Goal: Task Accomplishment & Management: Complete application form

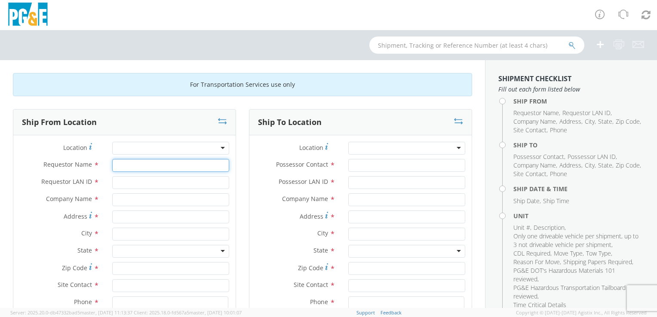
click at [116, 165] on input "Requestor Name *" at bounding box center [170, 165] width 117 height 13
type input "[PERSON_NAME]"
click at [119, 183] on input "Requestor LAN ID *" at bounding box center [170, 182] width 117 height 13
type input "CIC9"
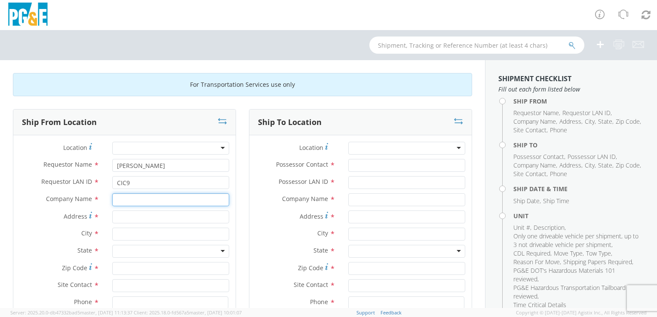
click at [126, 195] on input "text" at bounding box center [170, 199] width 117 height 13
type input "EDENVALE PGE FLEET"
click at [123, 214] on input "Address *" at bounding box center [170, 217] width 117 height 13
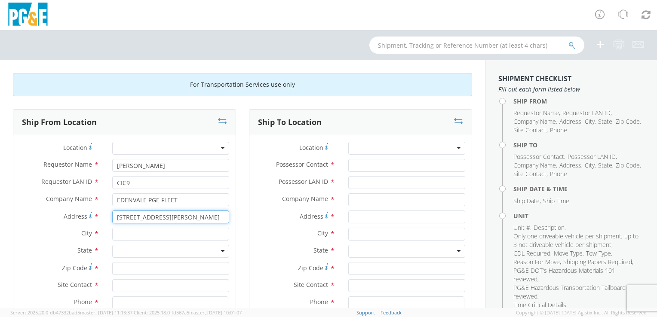
type input "[STREET_ADDRESS][PERSON_NAME]"
click at [129, 236] on input "text" at bounding box center [170, 234] width 117 height 13
type input "[GEOGRAPHIC_DATA][PERSON_NAME]"
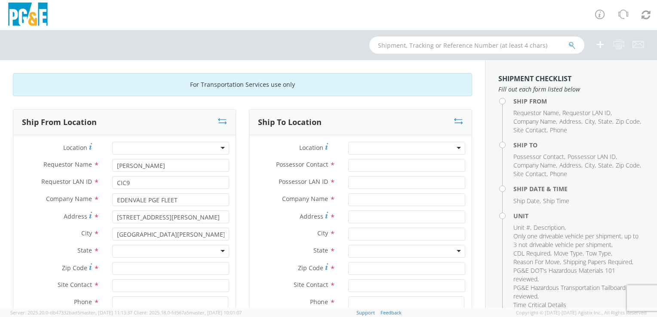
click at [219, 250] on div at bounding box center [170, 251] width 117 height 13
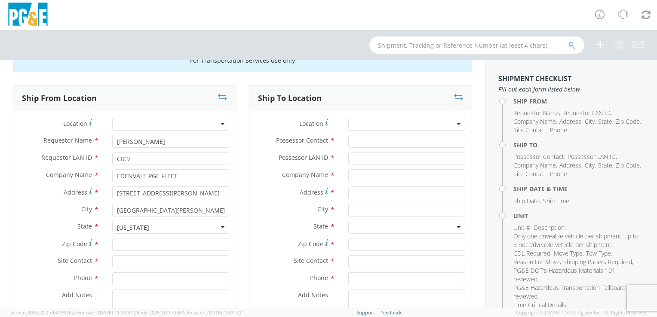
scroll to position [43, 0]
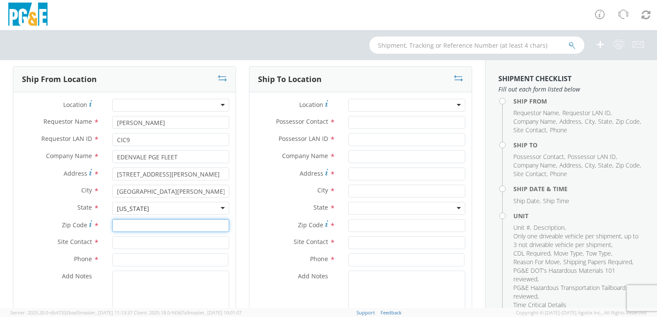
click at [123, 223] on input "Zip Code *" at bounding box center [170, 225] width 117 height 13
type input "95119"
click at [127, 242] on input "text" at bounding box center [170, 242] width 117 height 13
type input "[PERSON_NAME]"
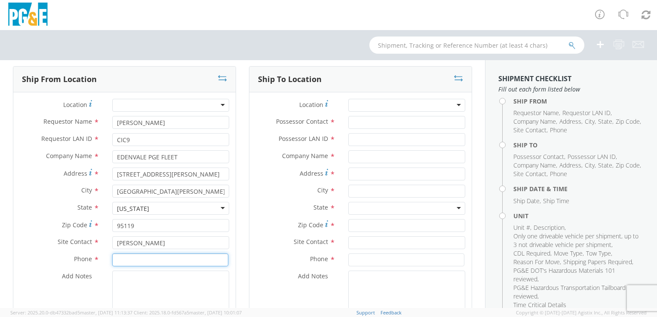
click at [126, 257] on input at bounding box center [170, 260] width 116 height 13
type input "5109895504"
click at [113, 278] on textarea "Add Notes *" at bounding box center [170, 300] width 117 height 58
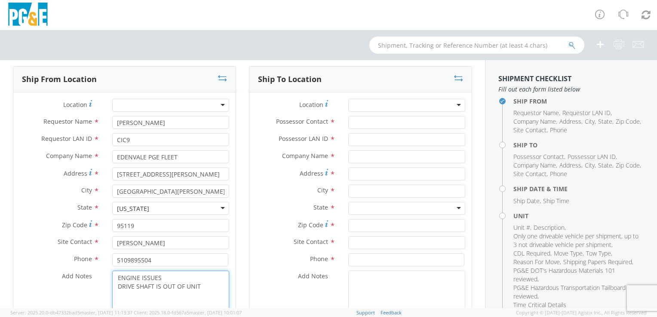
type textarea "ENGINE ISSUES DRIVE SHAFT IS OUT OF UNIT"
click at [453, 103] on div at bounding box center [406, 105] width 117 height 13
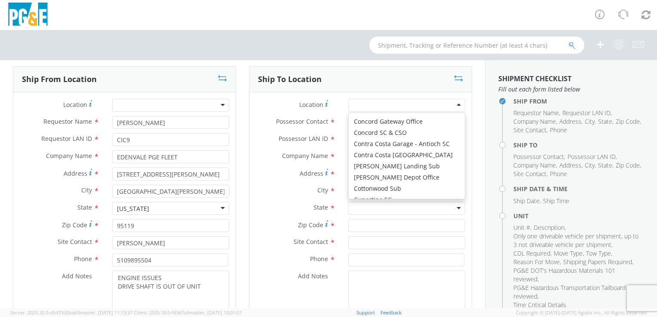
scroll to position [989, 0]
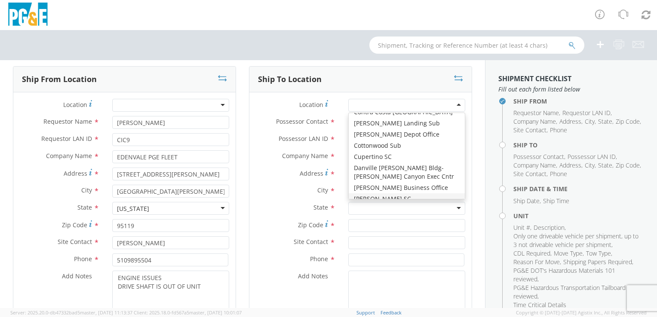
type input "PG&E"
type input "[STREET_ADDRESS]"
type input "[PERSON_NAME]"
type input "95616"
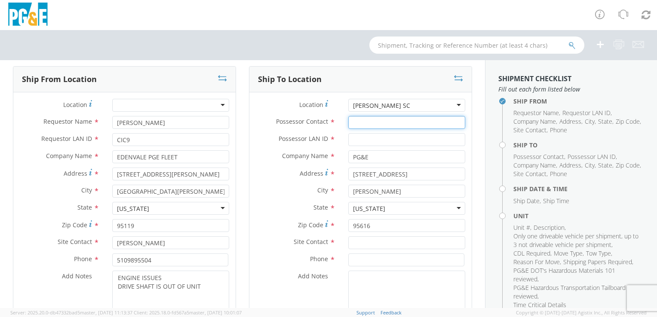
click at [359, 125] on input "Possessor Contact *" at bounding box center [406, 122] width 117 height 13
type input "[PERSON_NAME]"
click at [361, 136] on input "Possessor LAN ID *" at bounding box center [406, 139] width 117 height 13
type input "IAV2"
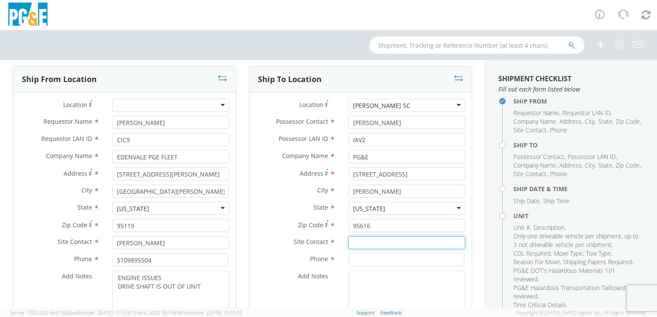
click at [351, 243] on input "text" at bounding box center [406, 242] width 117 height 13
type input "[PERSON_NAME]"
click at [362, 260] on input at bounding box center [406, 260] width 116 height 13
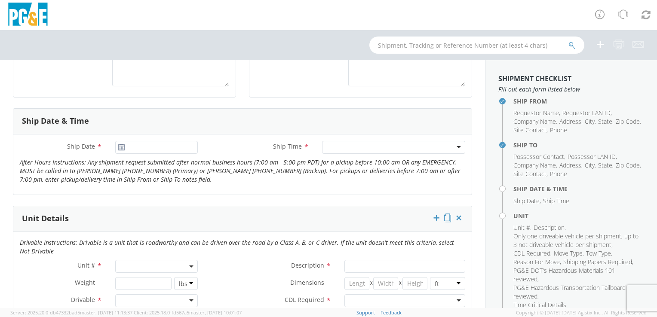
scroll to position [301, 0]
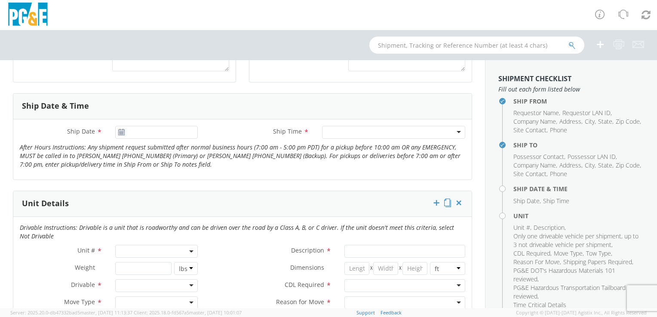
type input "8317066680"
click at [119, 132] on use at bounding box center [121, 132] width 6 height 6
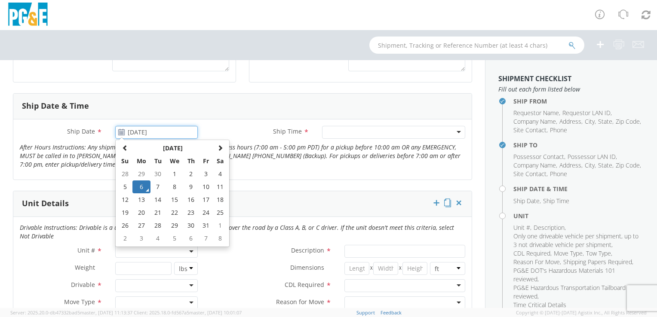
click at [128, 131] on input "[DATE]" at bounding box center [156, 132] width 83 height 13
click at [157, 184] on td "7" at bounding box center [157, 187] width 15 height 13
type input "[DATE]"
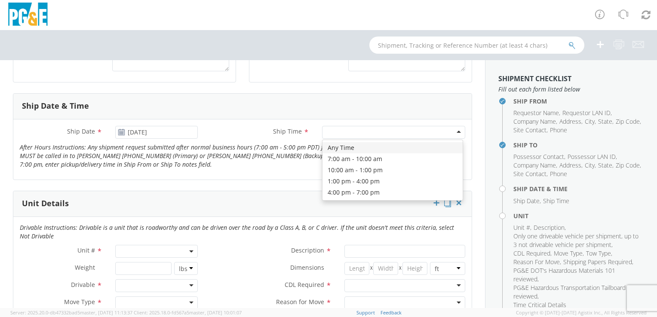
click at [451, 134] on div at bounding box center [393, 132] width 143 height 13
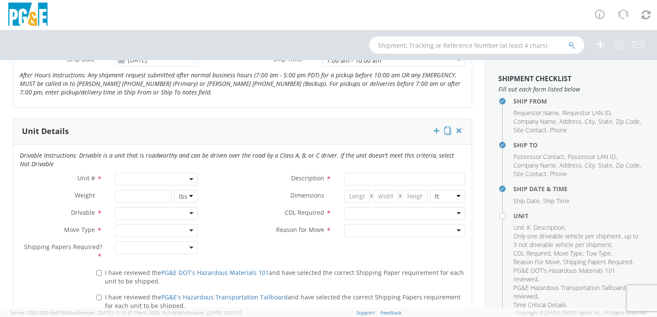
scroll to position [430, 0]
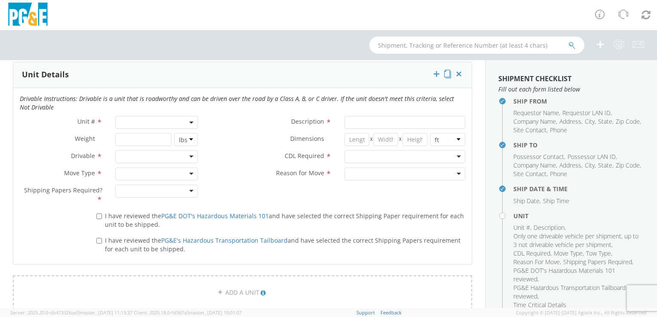
click at [135, 119] on span at bounding box center [156, 122] width 83 height 13
click at [131, 141] on input "search" at bounding box center [155, 136] width 77 height 13
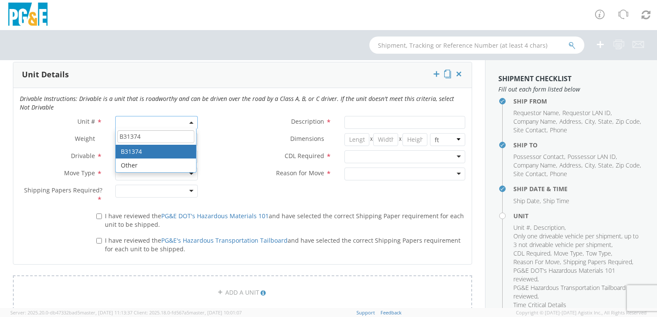
type input "B31374"
type input "TRUCK; CREW CAB >15001 4X4"
type input "19500"
select select "B31374"
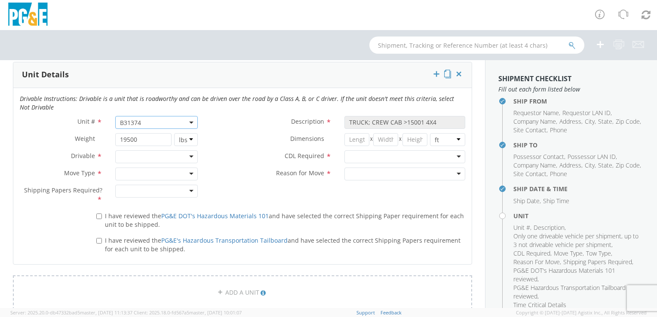
click at [187, 156] on div at bounding box center [156, 156] width 83 height 13
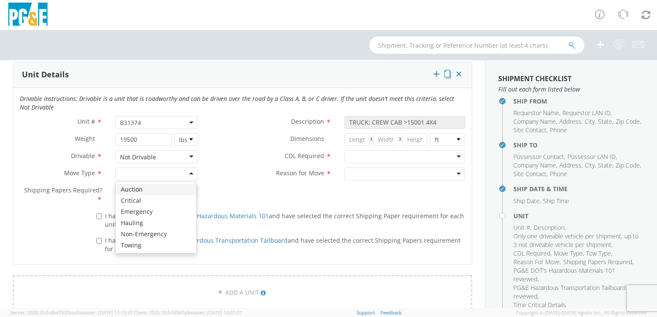
click at [187, 172] on div at bounding box center [156, 174] width 83 height 13
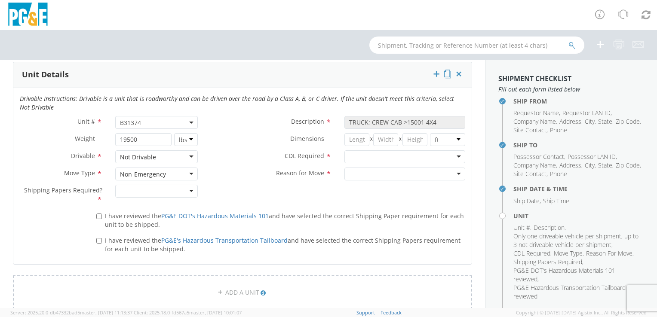
click at [191, 189] on div at bounding box center [156, 191] width 83 height 13
drag, startPoint x: 453, startPoint y: 156, endPoint x: 440, endPoint y: 161, distance: 13.5
click at [452, 156] on div at bounding box center [404, 156] width 121 height 13
click at [447, 173] on div at bounding box center [404, 174] width 121 height 13
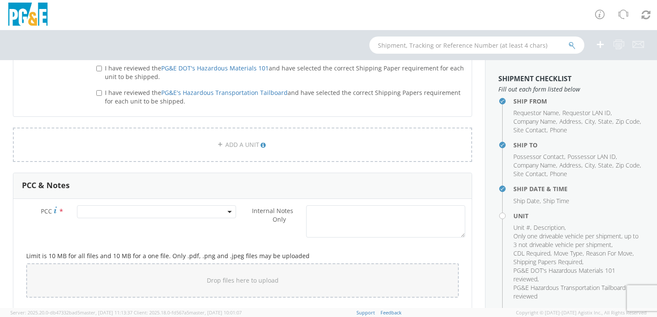
scroll to position [559, 0]
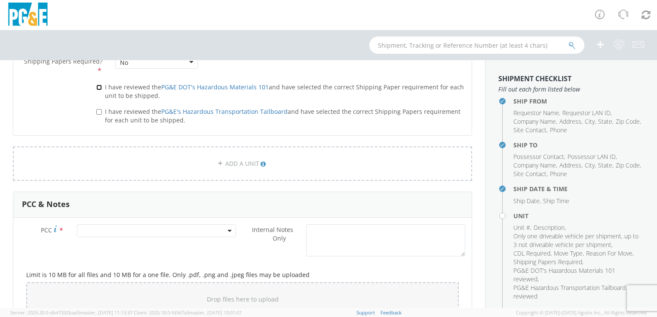
click at [99, 87] on input "I have reviewed the PG&E DOT's Hazardous Materials 101 and have selected the co…" at bounding box center [99, 88] width 6 height 6
checkbox input "true"
click at [99, 112] on input "I have reviewed the PG&E's Hazardous Transportation Tailboard and have selected…" at bounding box center [99, 112] width 6 height 6
checkbox input "true"
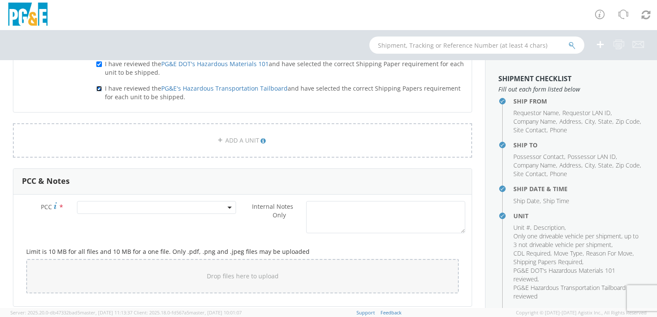
scroll to position [602, 0]
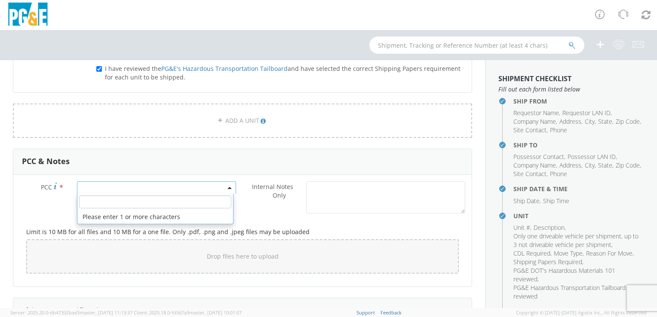
click at [86, 185] on span at bounding box center [156, 187] width 159 height 13
click at [106, 201] on input "number" at bounding box center [155, 202] width 152 height 13
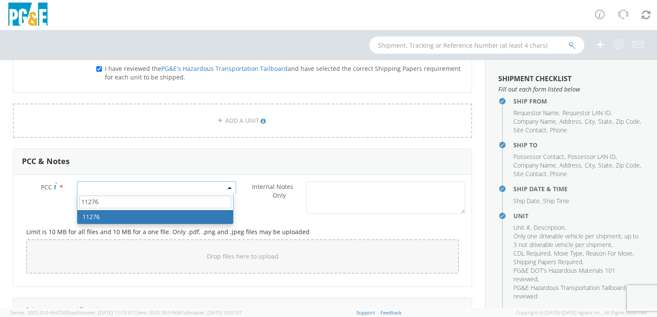
type input "11276"
select select "11276"
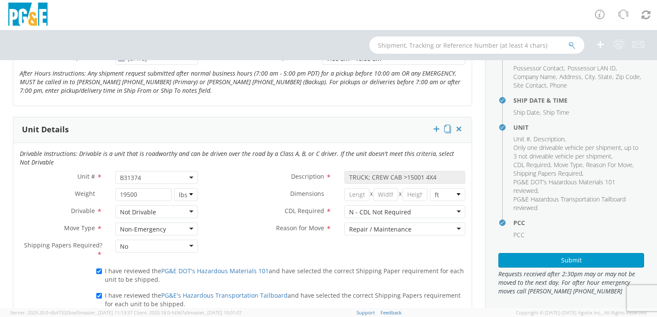
scroll to position [93, 0]
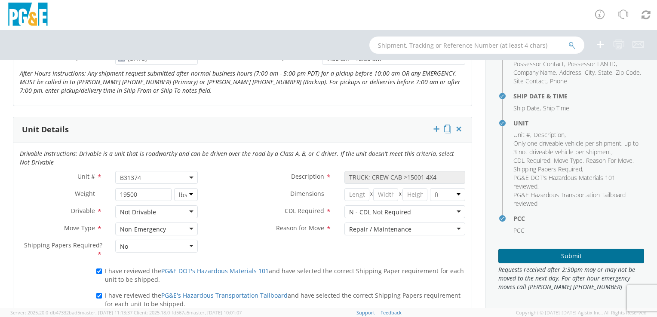
click at [567, 257] on button "Submit" at bounding box center [571, 256] width 146 height 15
